Goal: Task Accomplishment & Management: Use online tool/utility

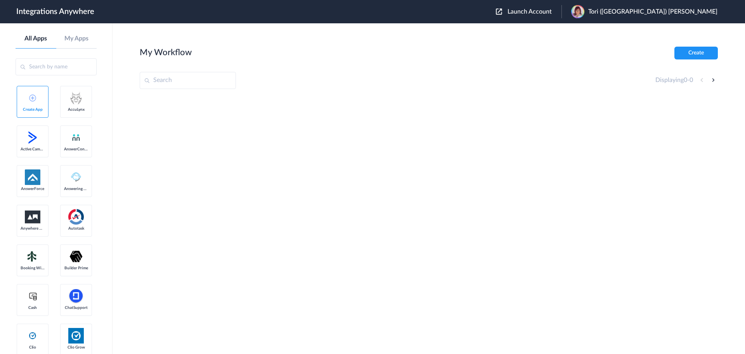
click at [552, 9] on span "Launch Account" at bounding box center [530, 12] width 44 height 6
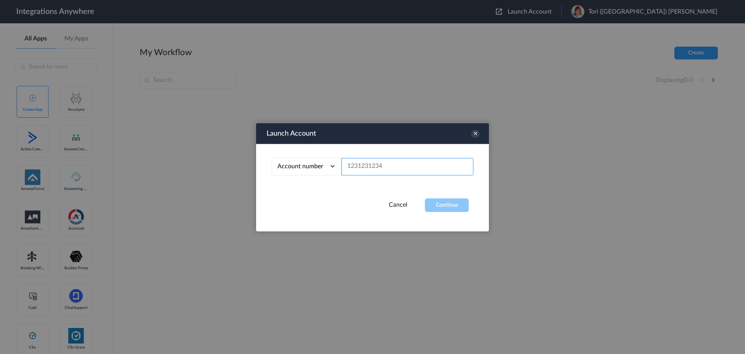
click at [415, 160] on input "text" at bounding box center [408, 166] width 132 height 17
paste input "9197690203"
type input "9197690203"
click at [451, 198] on button "Continue" at bounding box center [447, 205] width 44 height 14
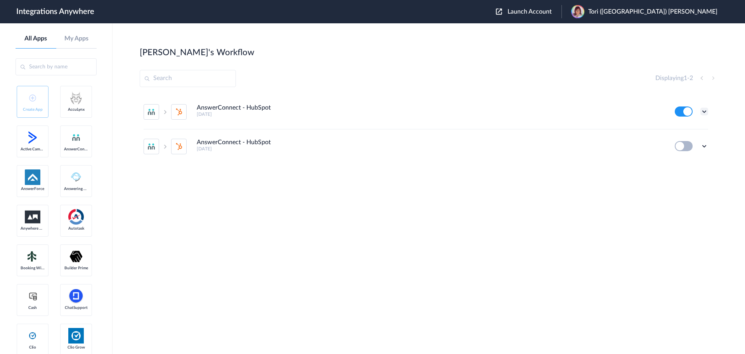
click at [703, 110] on icon at bounding box center [705, 112] width 8 height 8
click at [677, 130] on link "Edit" at bounding box center [673, 129] width 19 height 5
click at [341, 187] on div "AnswerConnect - HubSpot [DATE] Edit Task history Delete AnswerConnect - HubSpot…" at bounding box center [429, 153] width 578 height 116
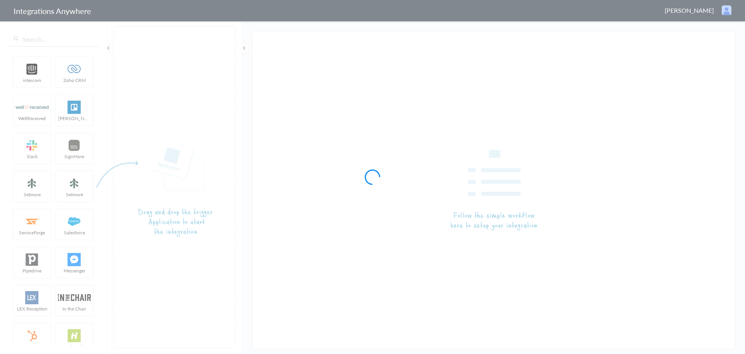
type input "AnswerConnect - HubSpot"
